Goal: Navigation & Orientation: Understand site structure

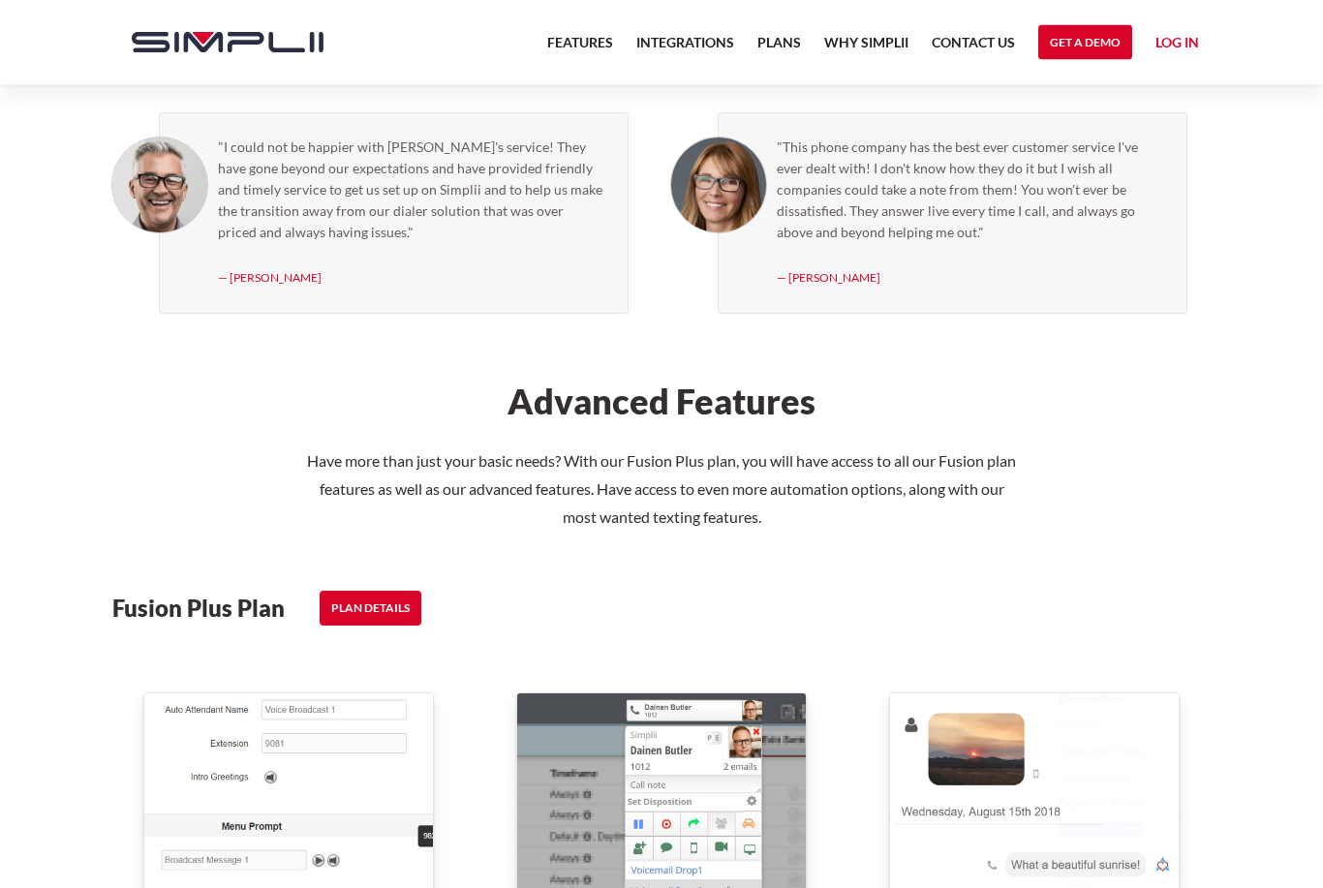
scroll to position [2063, 0]
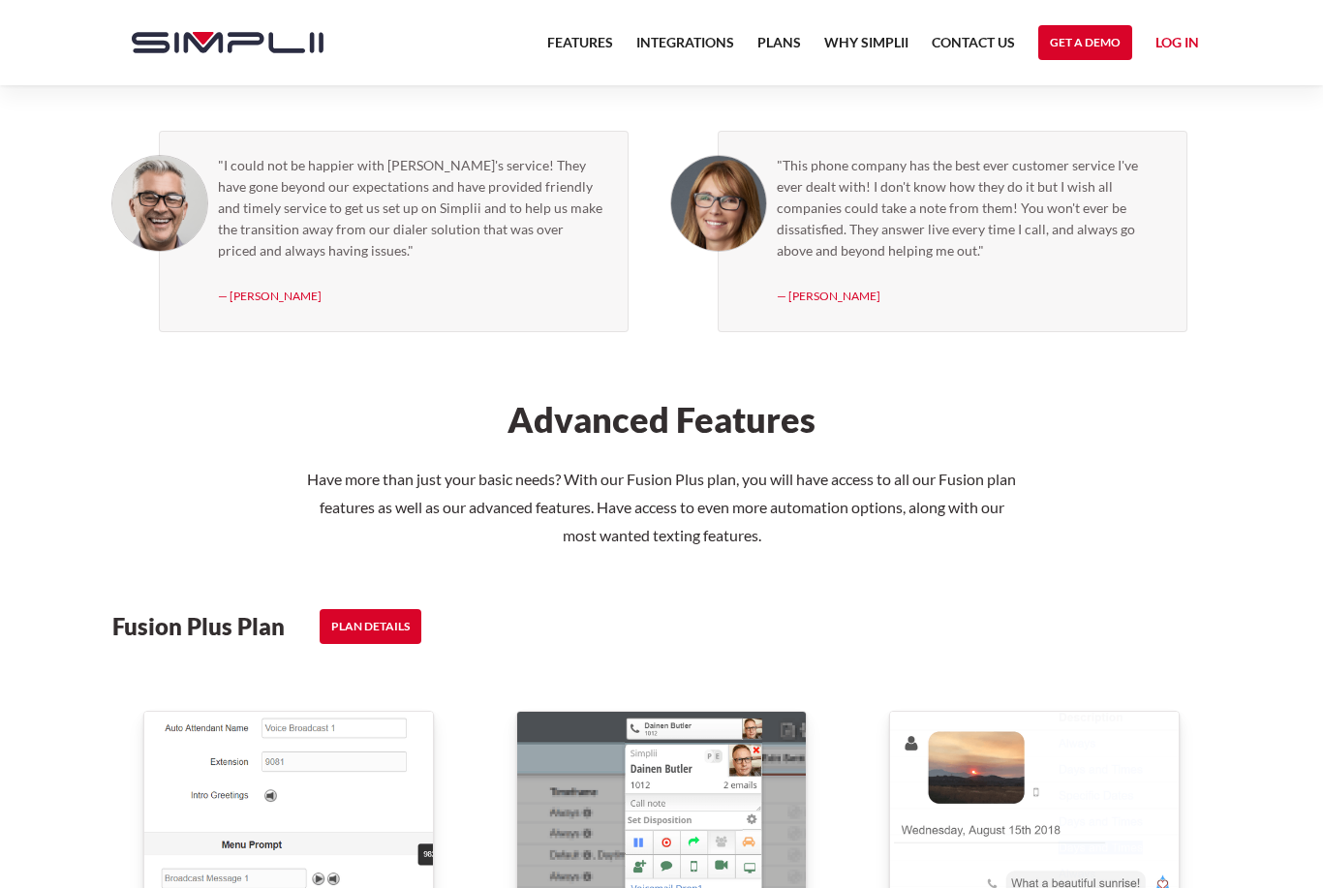
click at [790, 45] on link "Plans" at bounding box center [779, 48] width 44 height 35
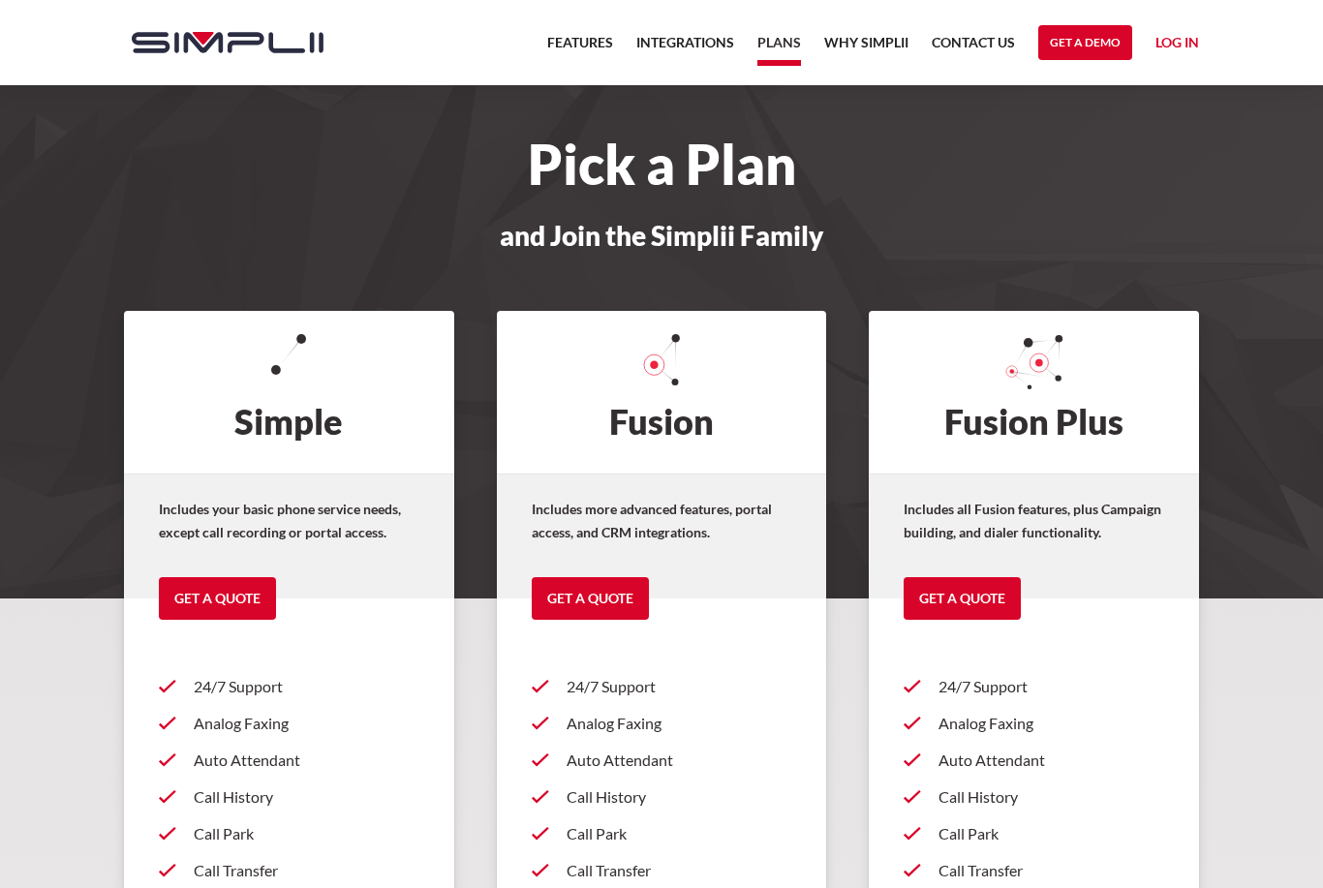
click at [860, 36] on link "Why Simplii" at bounding box center [866, 48] width 84 height 35
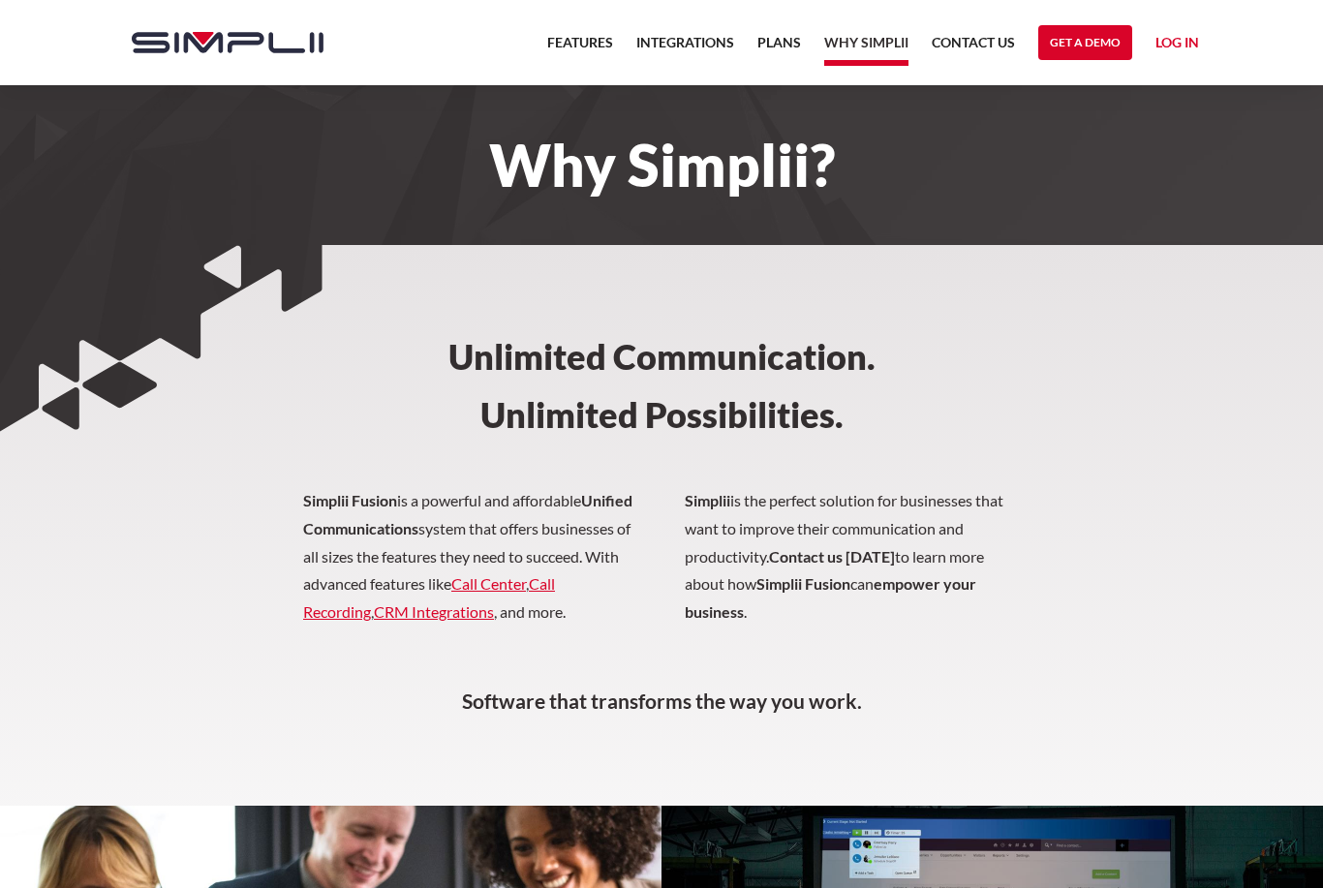
click at [695, 49] on link "Integrations" at bounding box center [685, 48] width 98 height 35
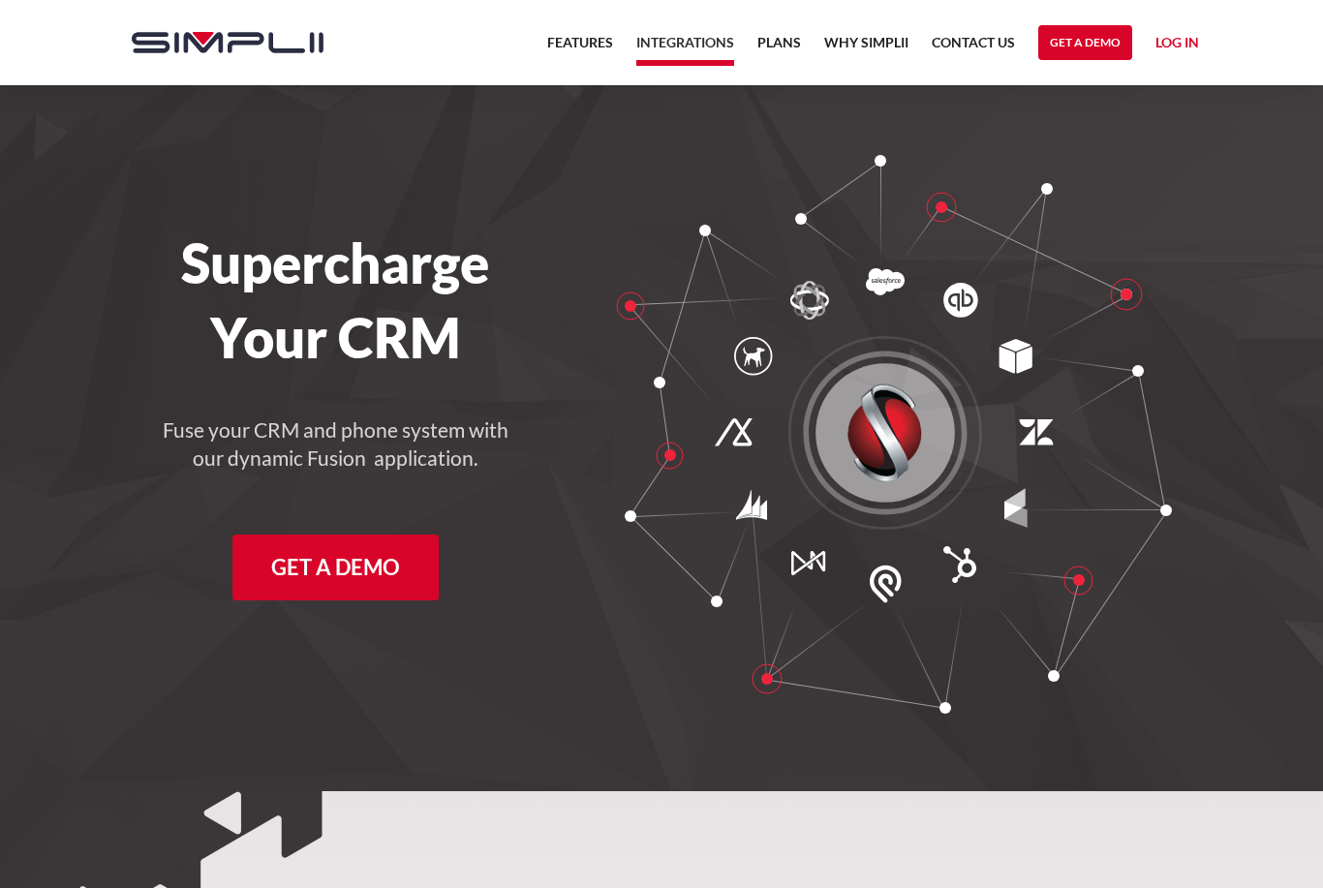
click at [855, 45] on link "Why Simplii" at bounding box center [866, 48] width 84 height 35
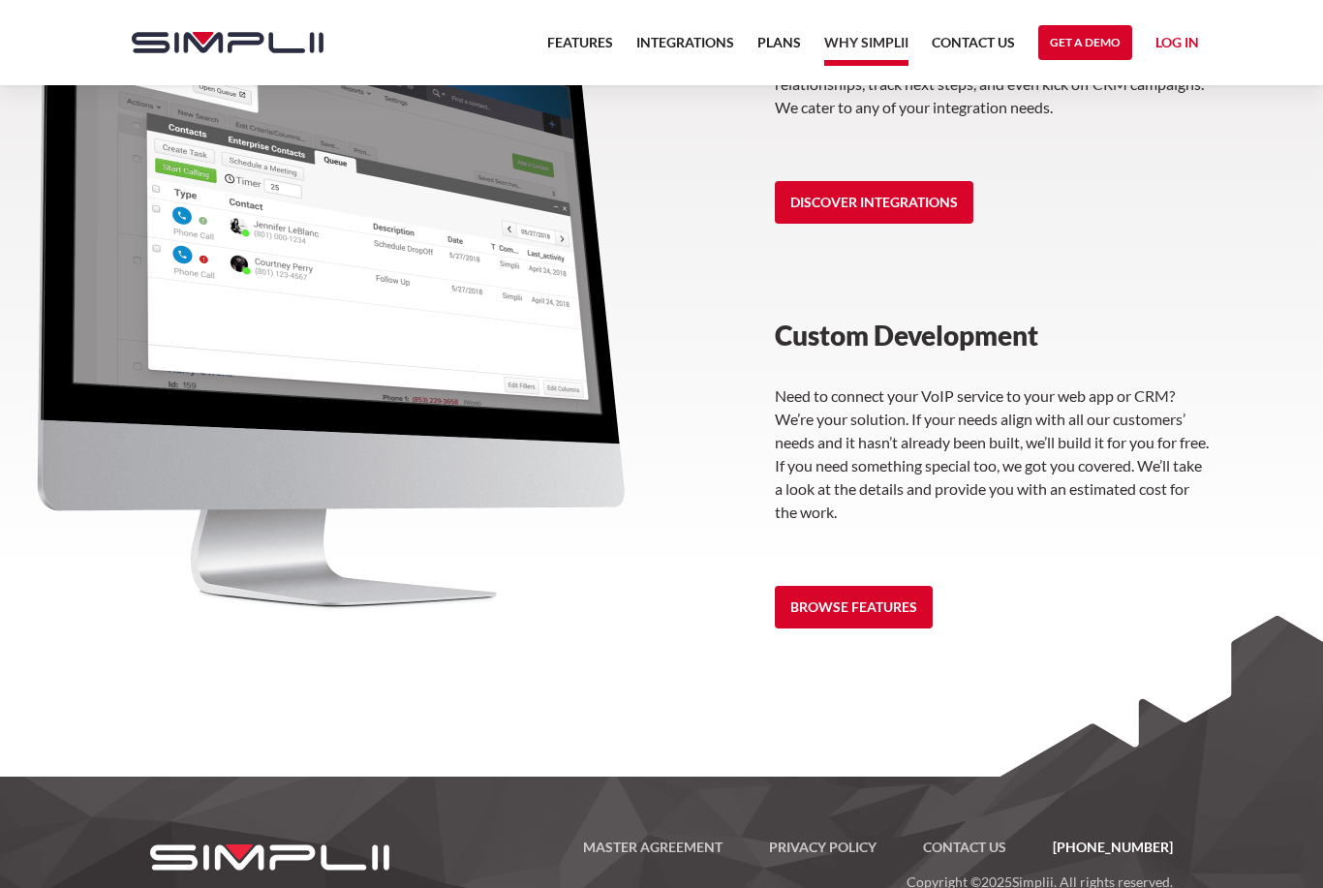
scroll to position [2665, 0]
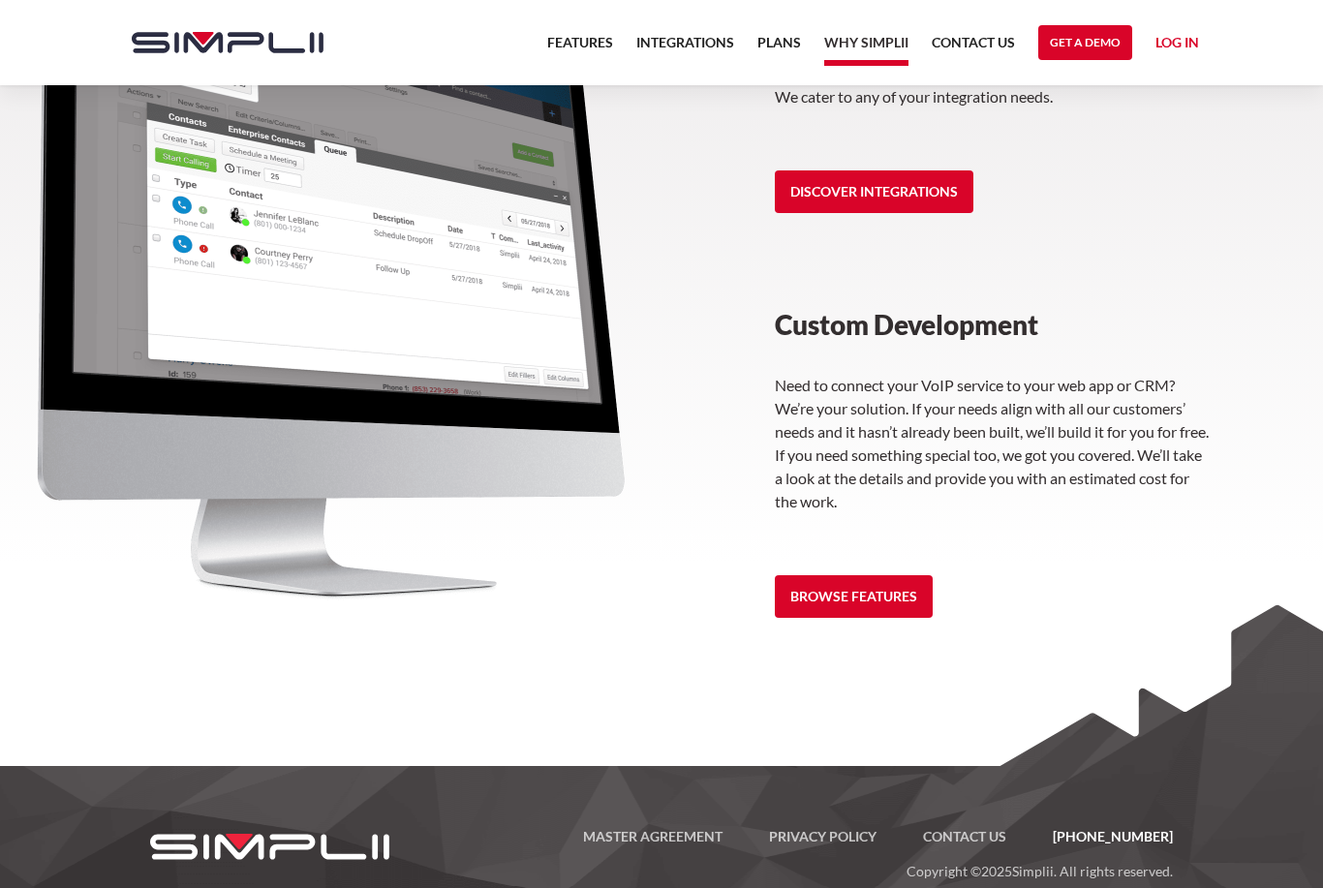
click at [897, 618] on link "Browse Features" at bounding box center [854, 596] width 158 height 43
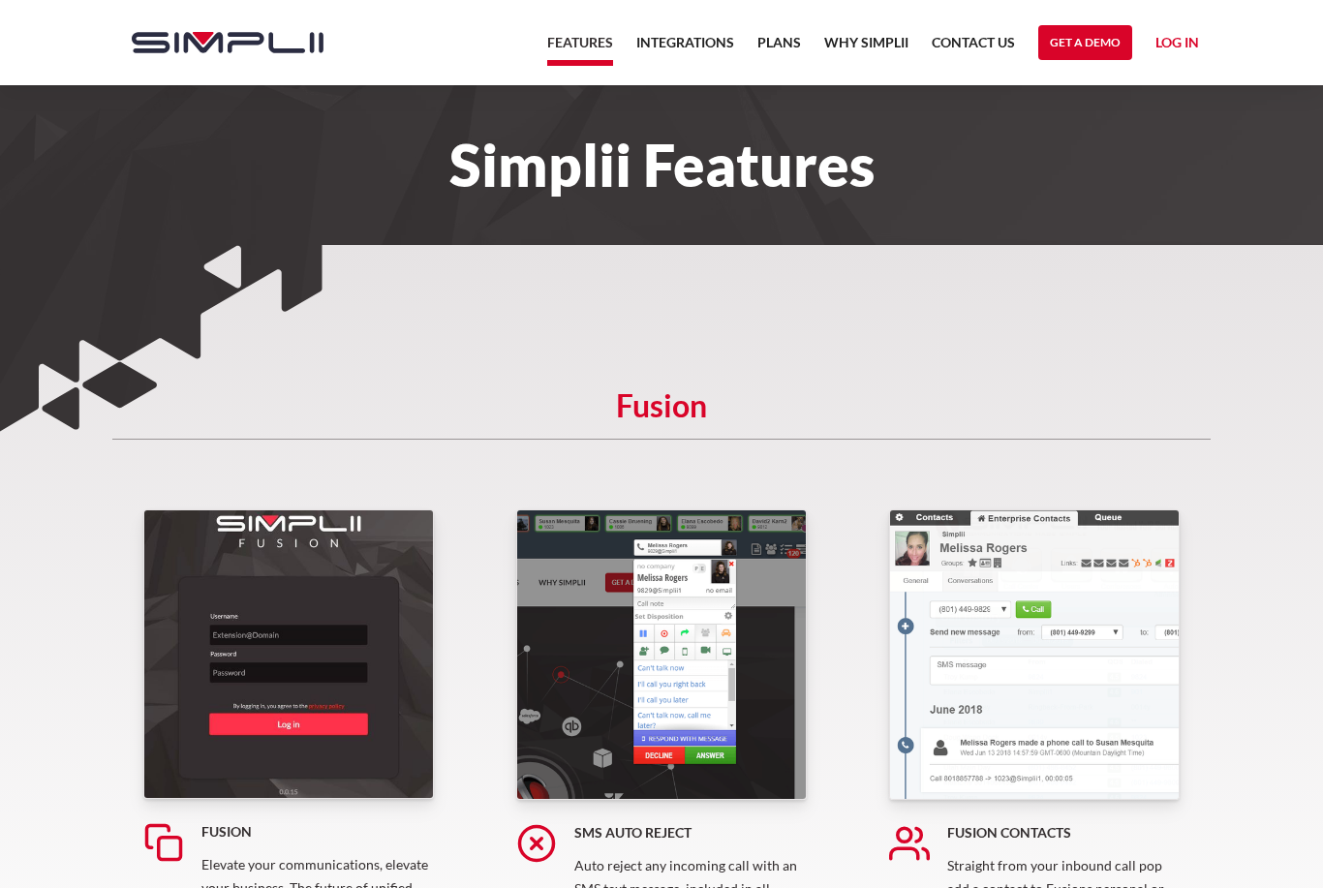
click at [694, 44] on link "Integrations" at bounding box center [685, 48] width 98 height 35
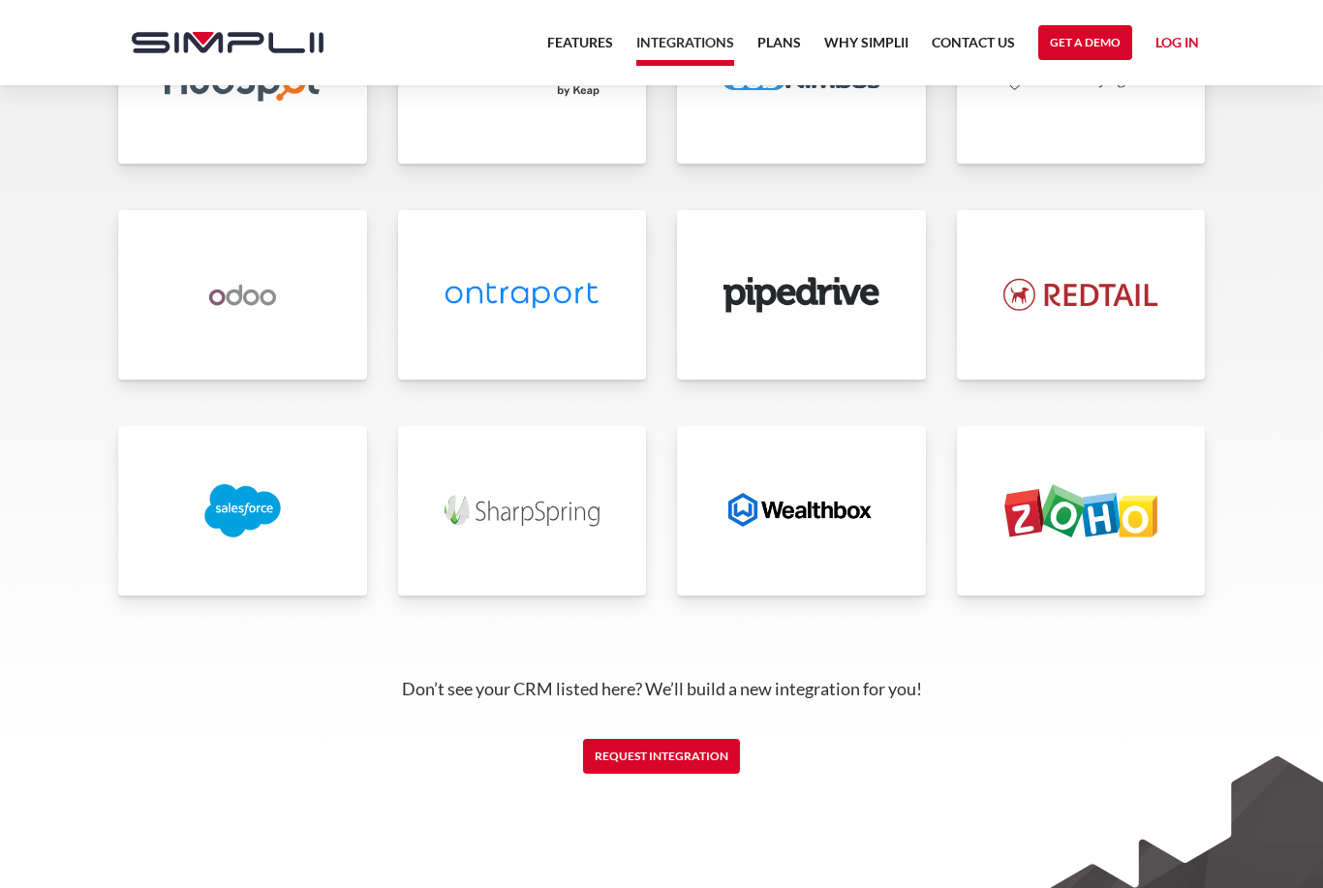
scroll to position [4410, 0]
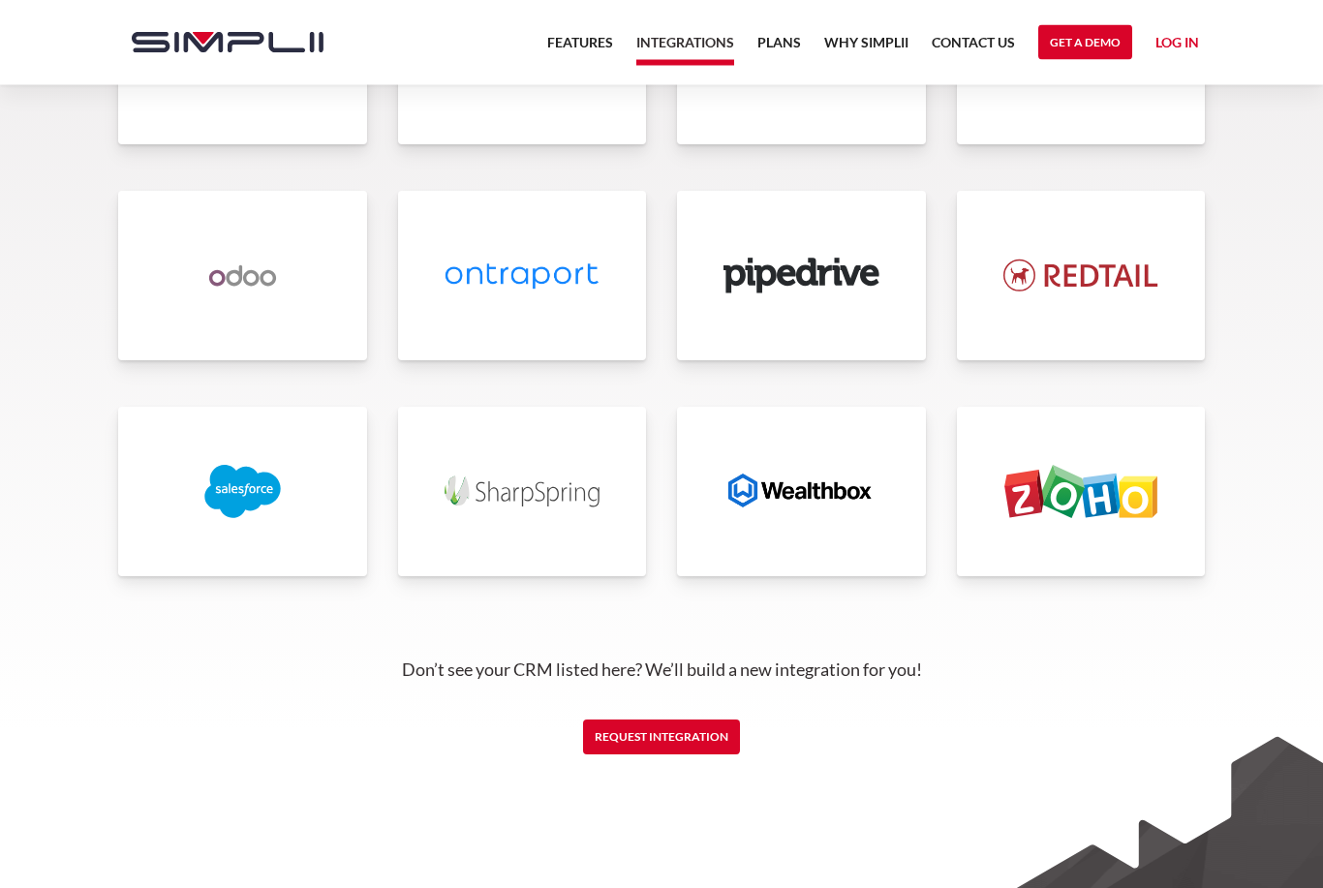
click at [787, 511] on img at bounding box center [801, 492] width 156 height 53
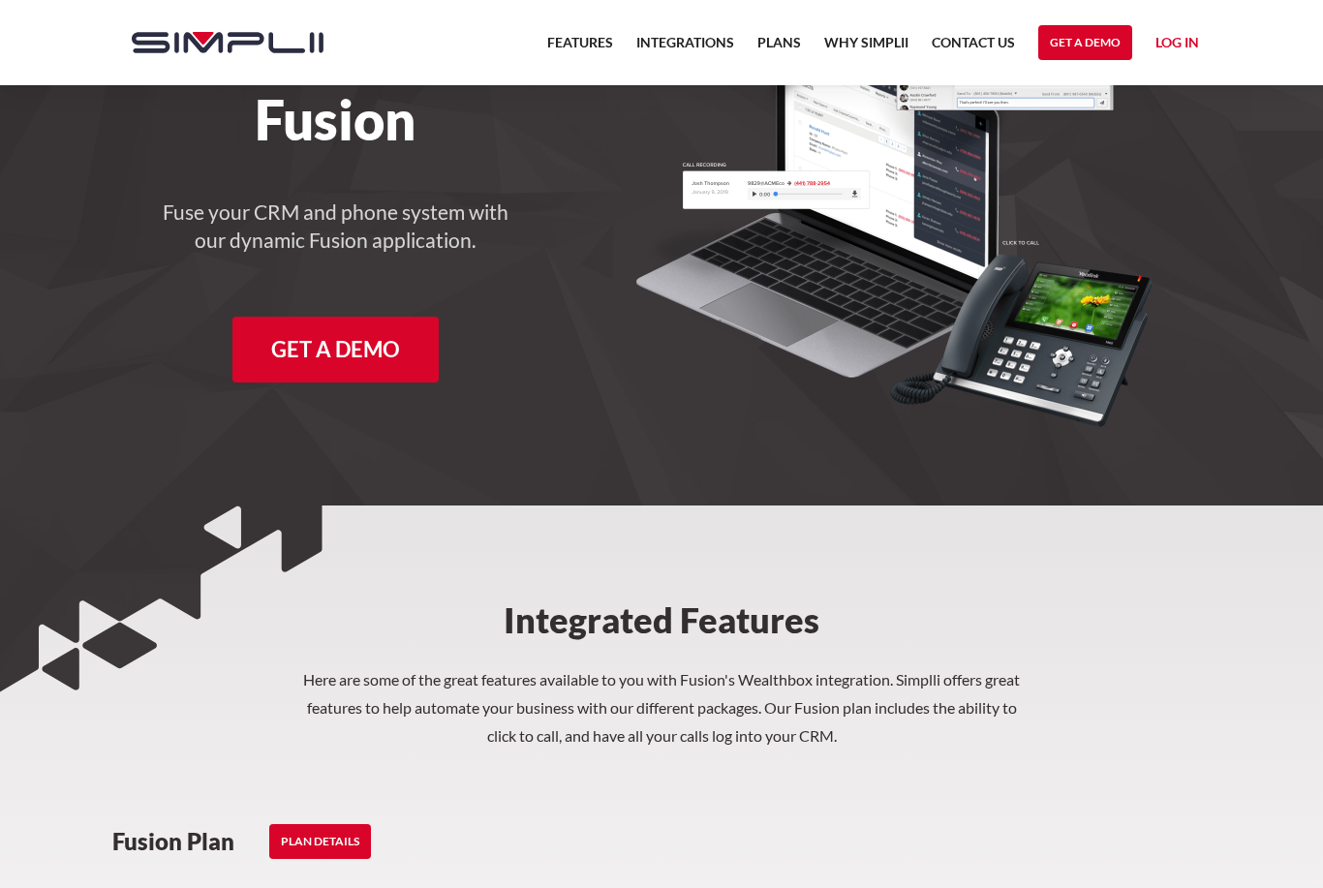
scroll to position [87, 0]
